Goal: Check status

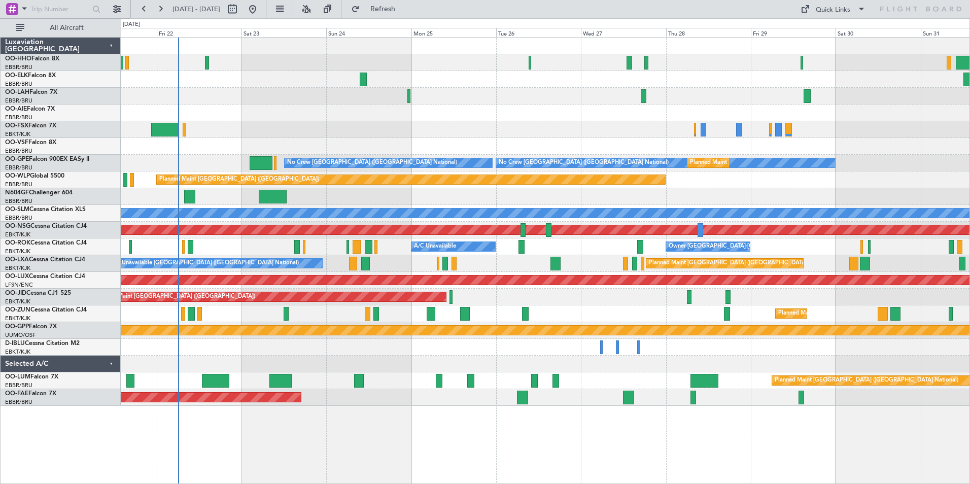
click at [537, 114] on div "Planned Maint [GEOGRAPHIC_DATA] ([GEOGRAPHIC_DATA])" at bounding box center [545, 113] width 849 height 17
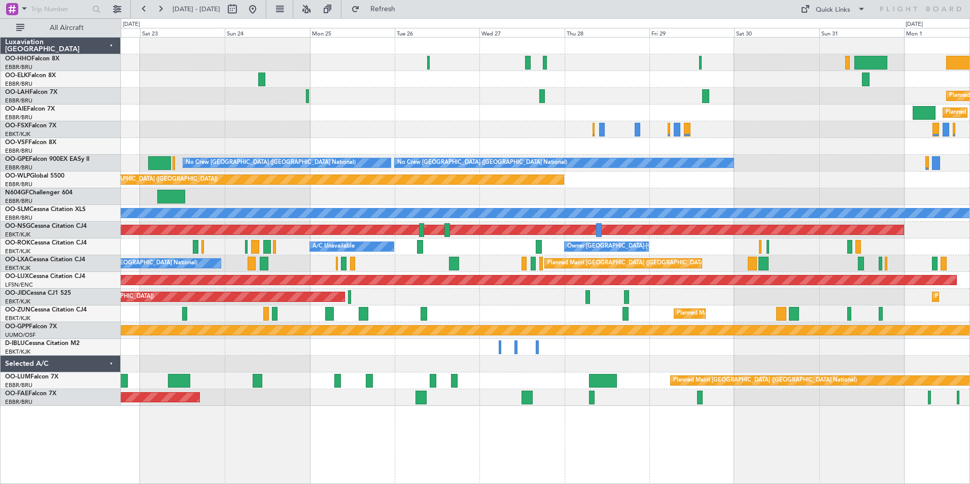
click at [782, 133] on div "Planned Maint Kortrijk-[GEOGRAPHIC_DATA]" at bounding box center [545, 129] width 849 height 17
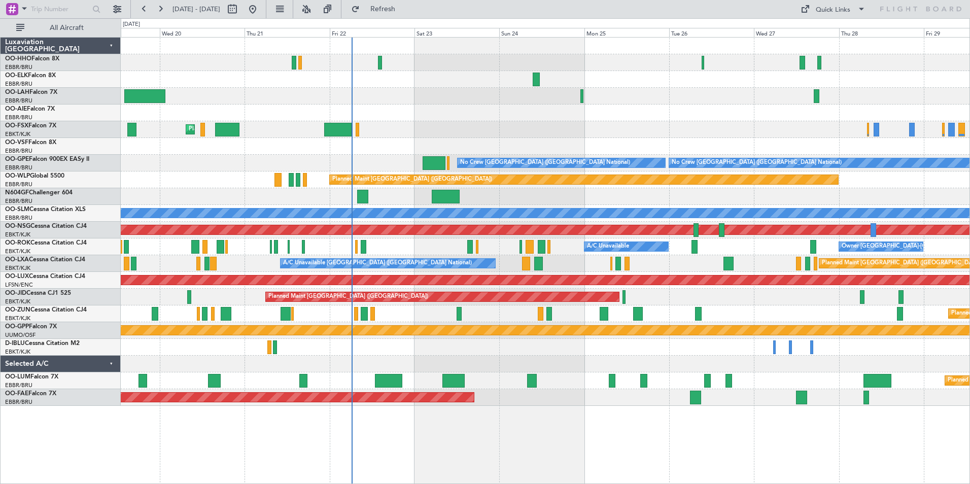
click at [754, 105] on div "AOG Maint Geneva (Cointrin) Planned Maint [GEOGRAPHIC_DATA]-[GEOGRAPHIC_DATA] P…" at bounding box center [545, 222] width 849 height 368
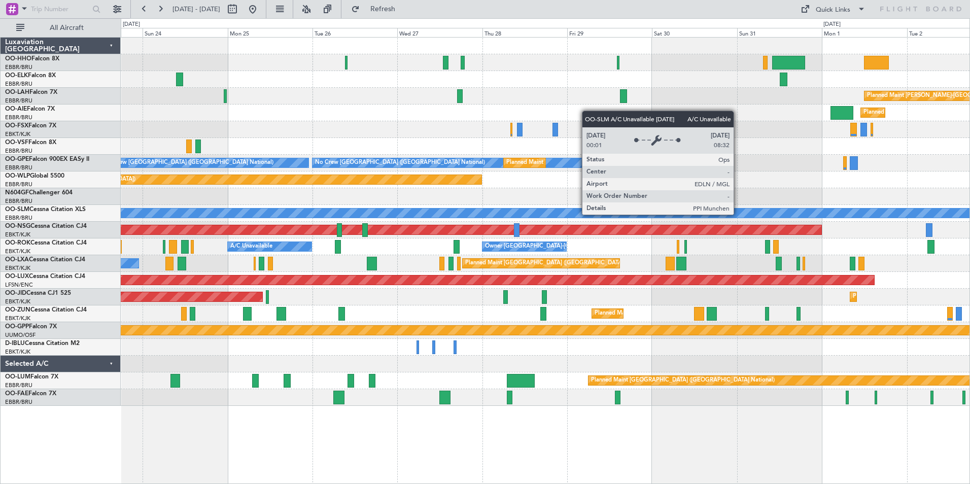
click at [314, 216] on div "A/C Unavailable [GEOGRAPHIC_DATA]" at bounding box center [725, 212] width 2184 height 9
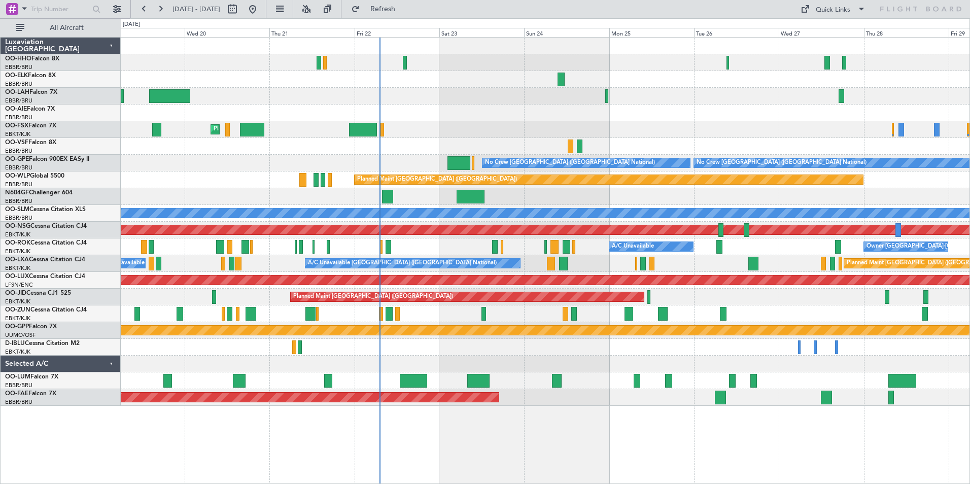
click at [815, 108] on div at bounding box center [545, 113] width 849 height 17
